Goal: Information Seeking & Learning: Learn about a topic

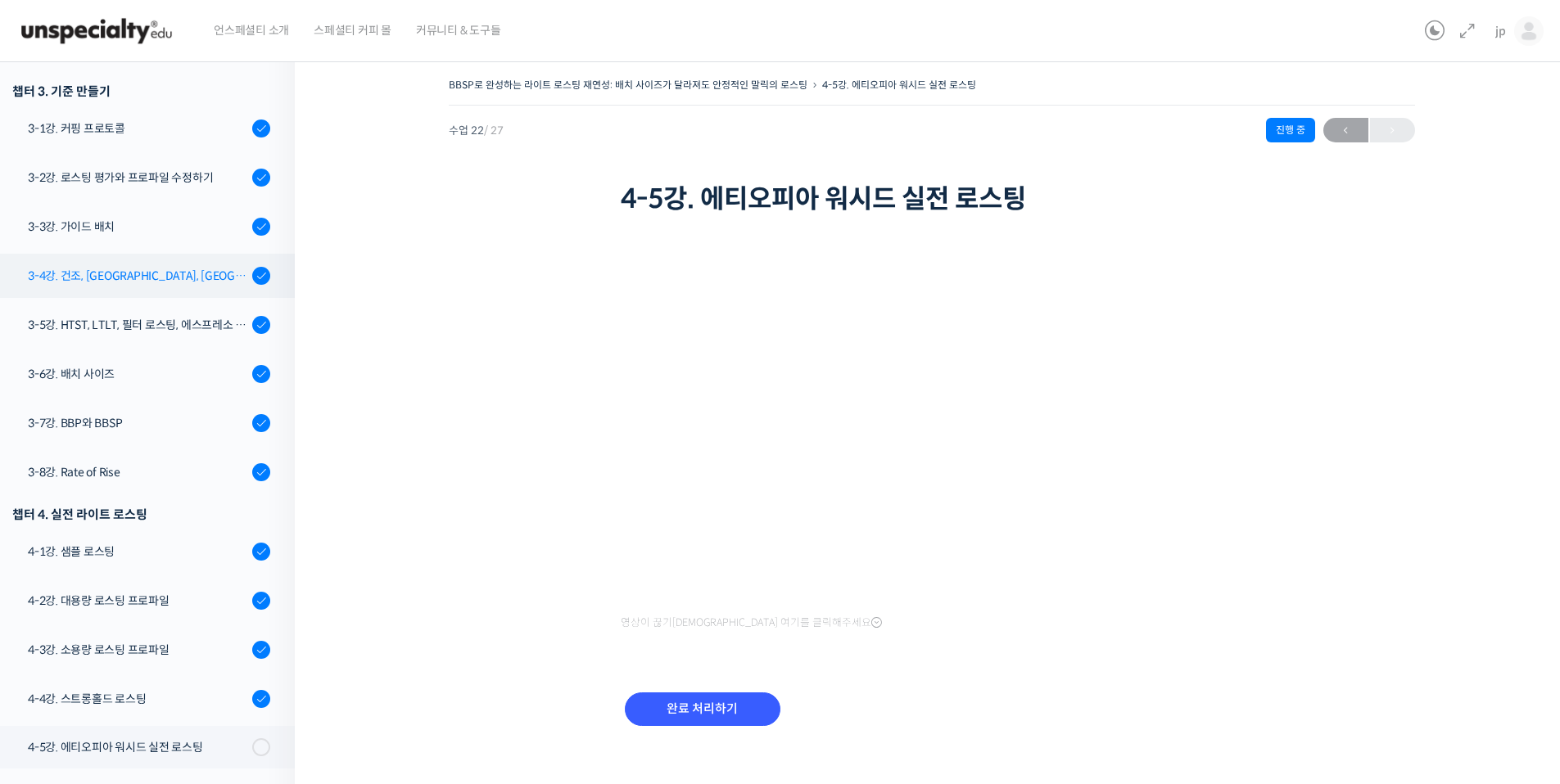
scroll to position [663, 0]
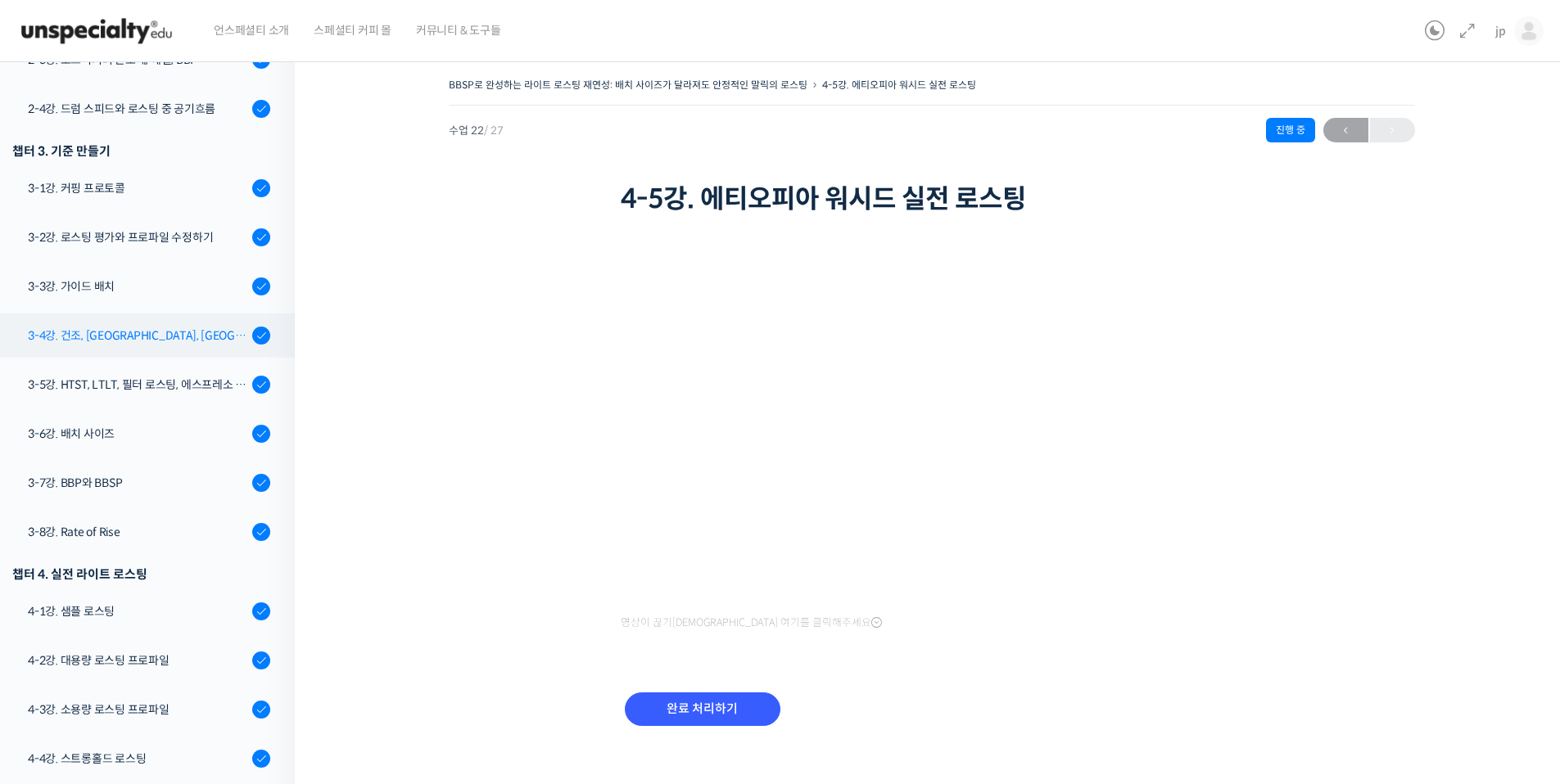
click at [184, 340] on div "3-4강. 건조, [GEOGRAPHIC_DATA], [GEOGRAPHIC_DATA] 구간의 화력 분배" at bounding box center [137, 335] width 219 height 18
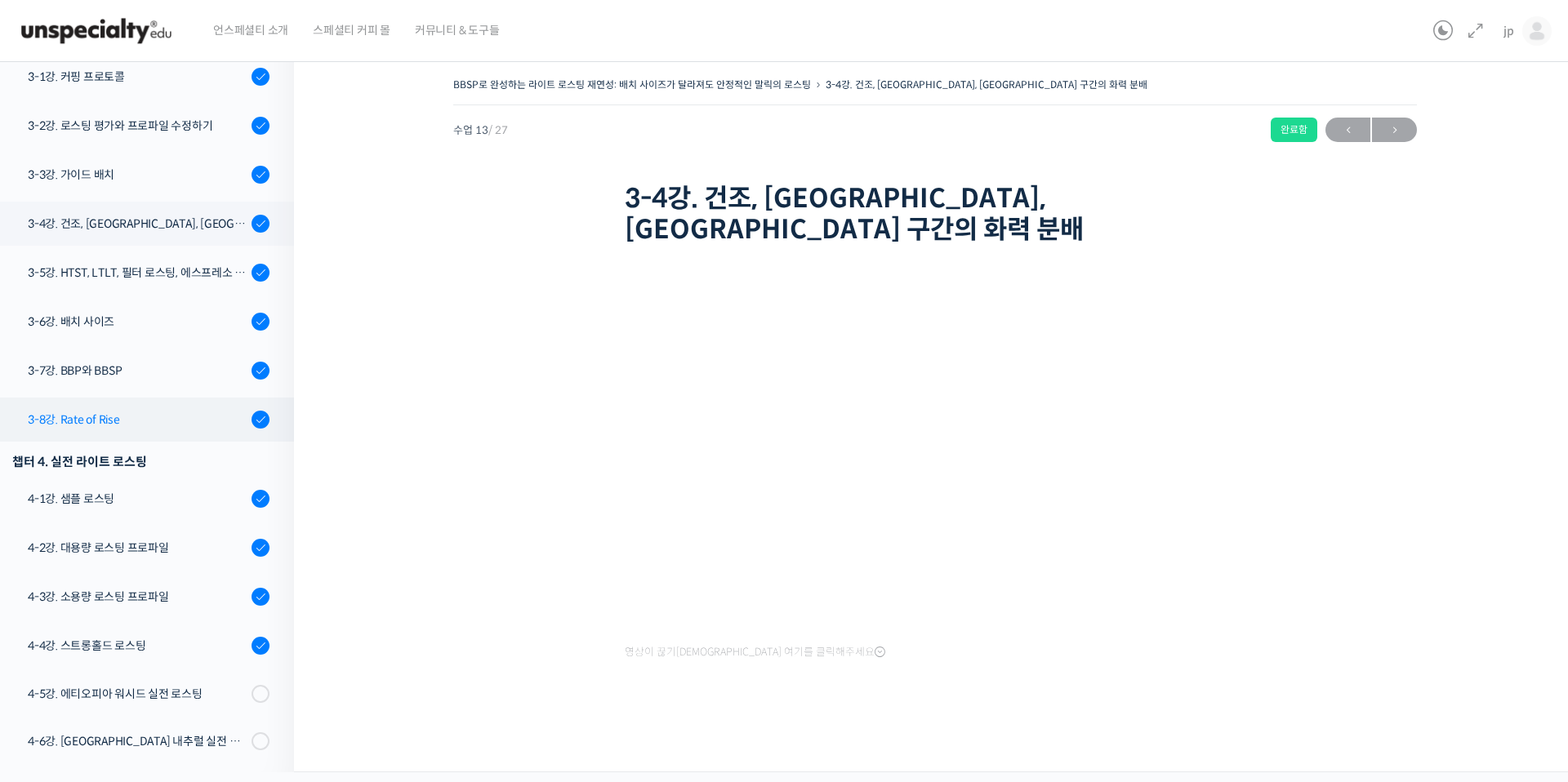
scroll to position [513, 0]
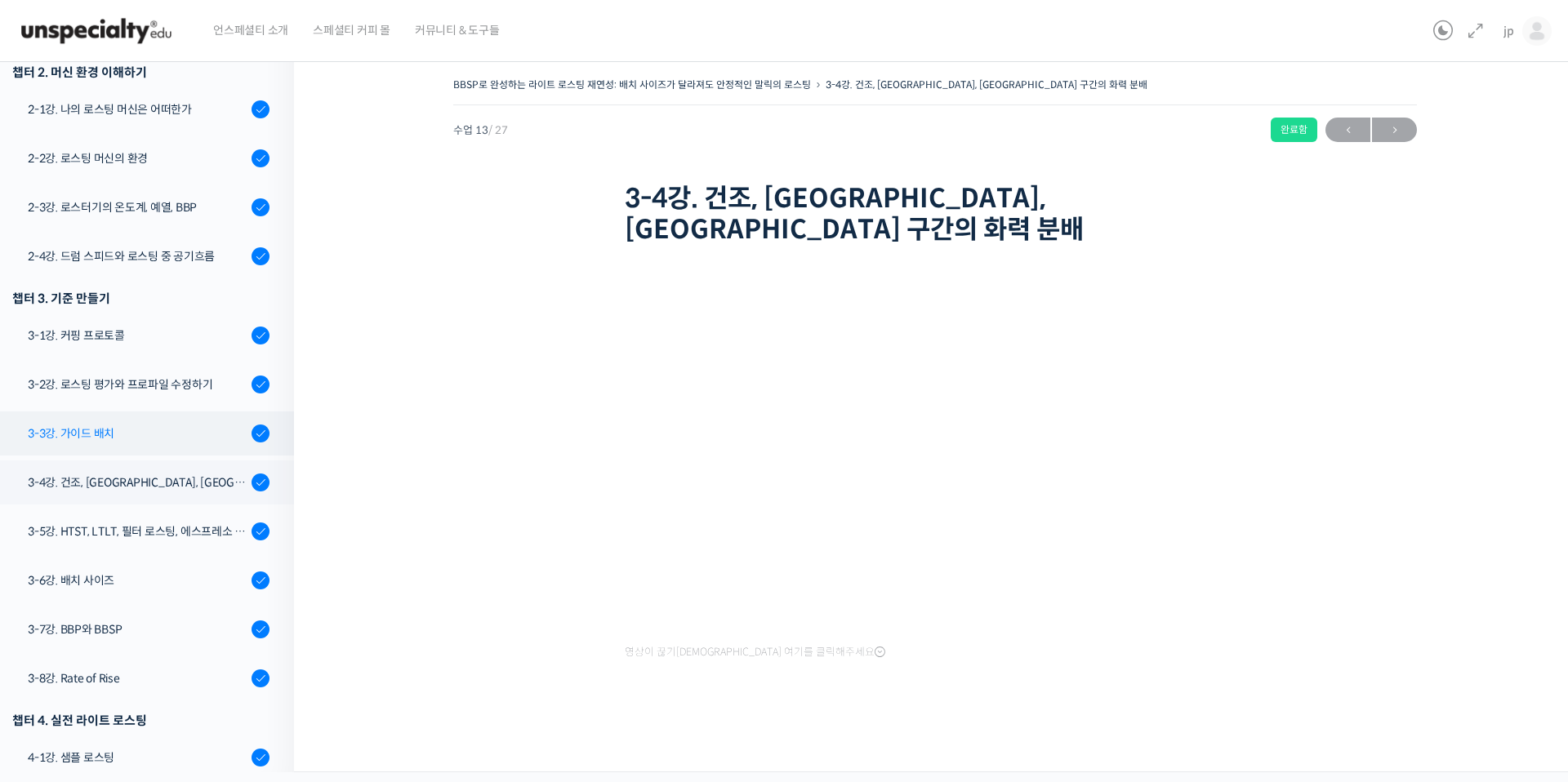
click at [137, 429] on div "3-3강. 가이드 배치" at bounding box center [137, 433] width 219 height 18
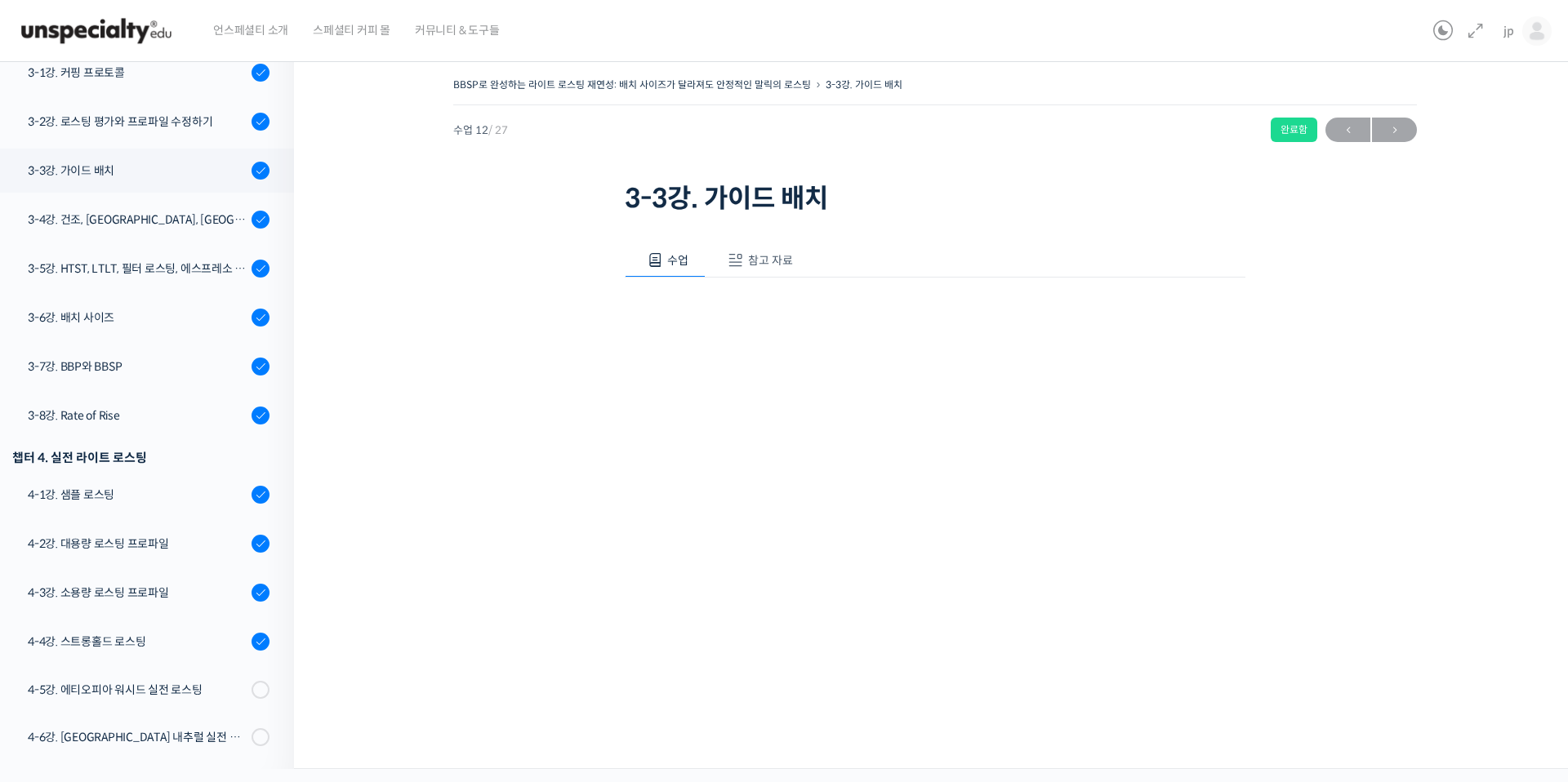
scroll to position [769, 0]
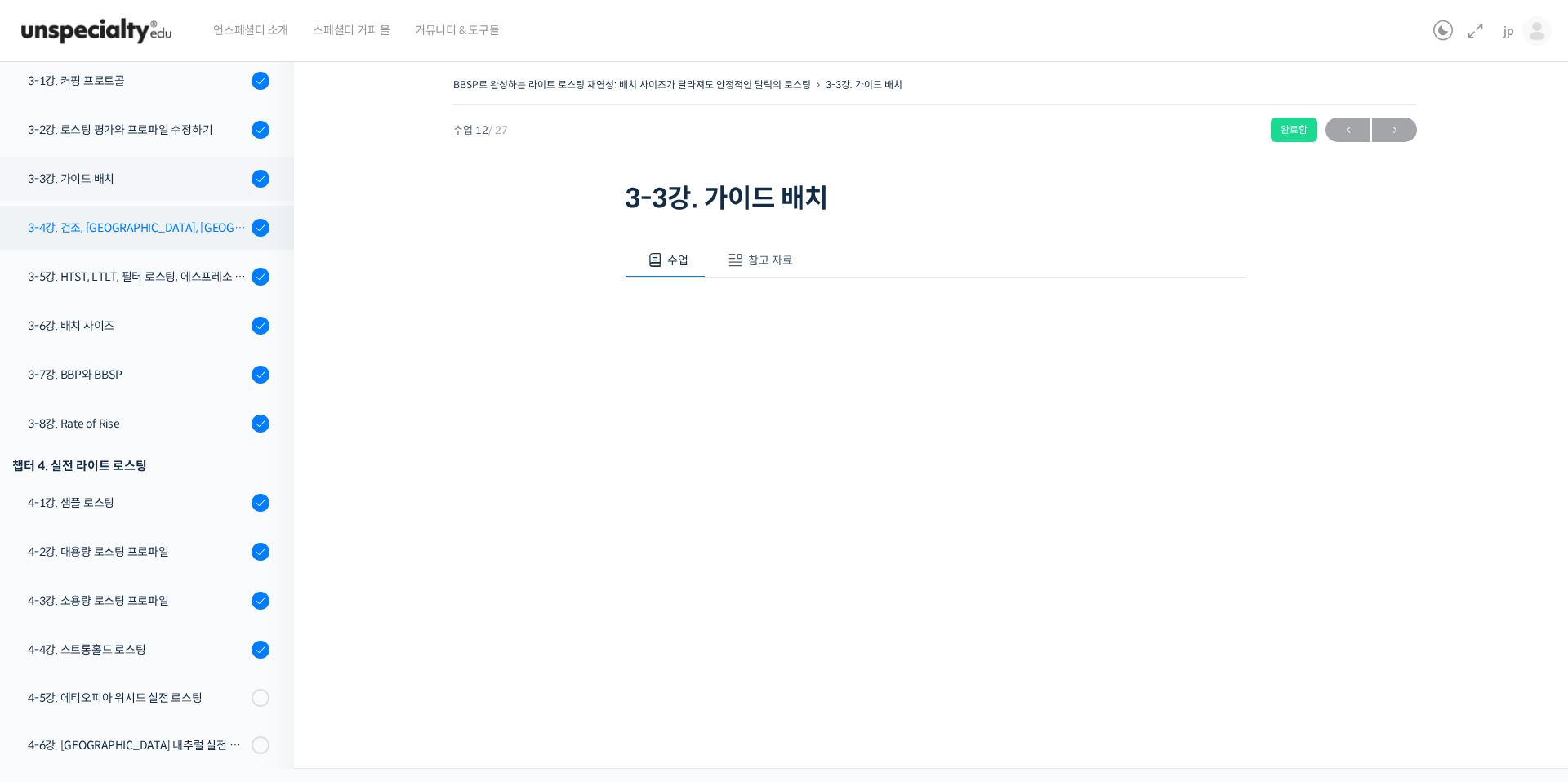
click at [166, 234] on div "3-4강. 건조, [GEOGRAPHIC_DATA], [GEOGRAPHIC_DATA] 구간의 화력 분배" at bounding box center [137, 227] width 219 height 18
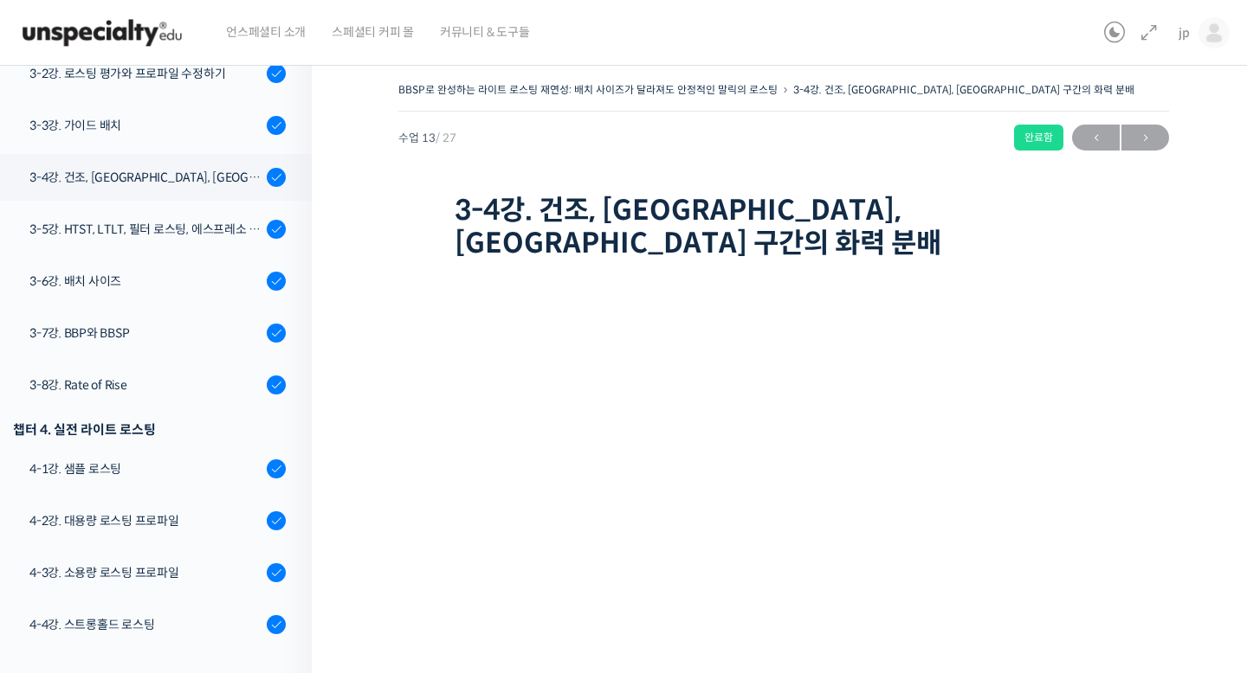
scroll to position [879, 0]
